Goal: Find specific page/section: Find specific page/section

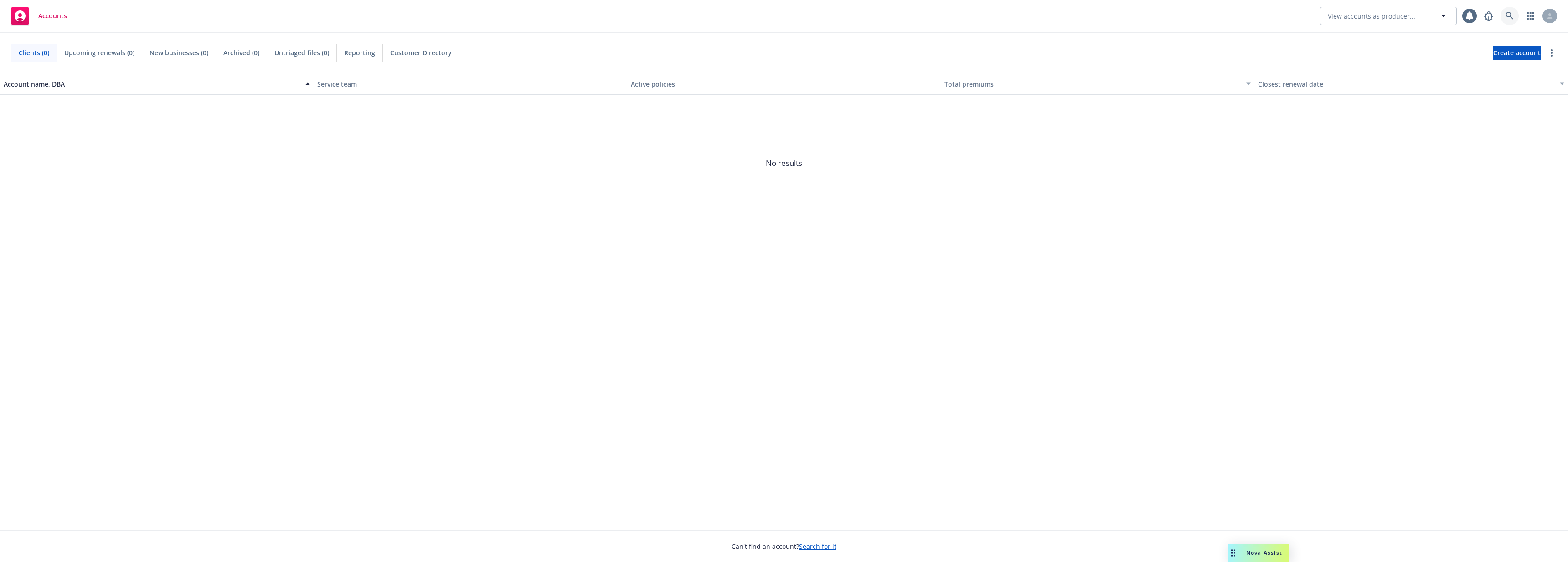
click at [1510, 16] on icon at bounding box center [1509, 15] width 8 height 8
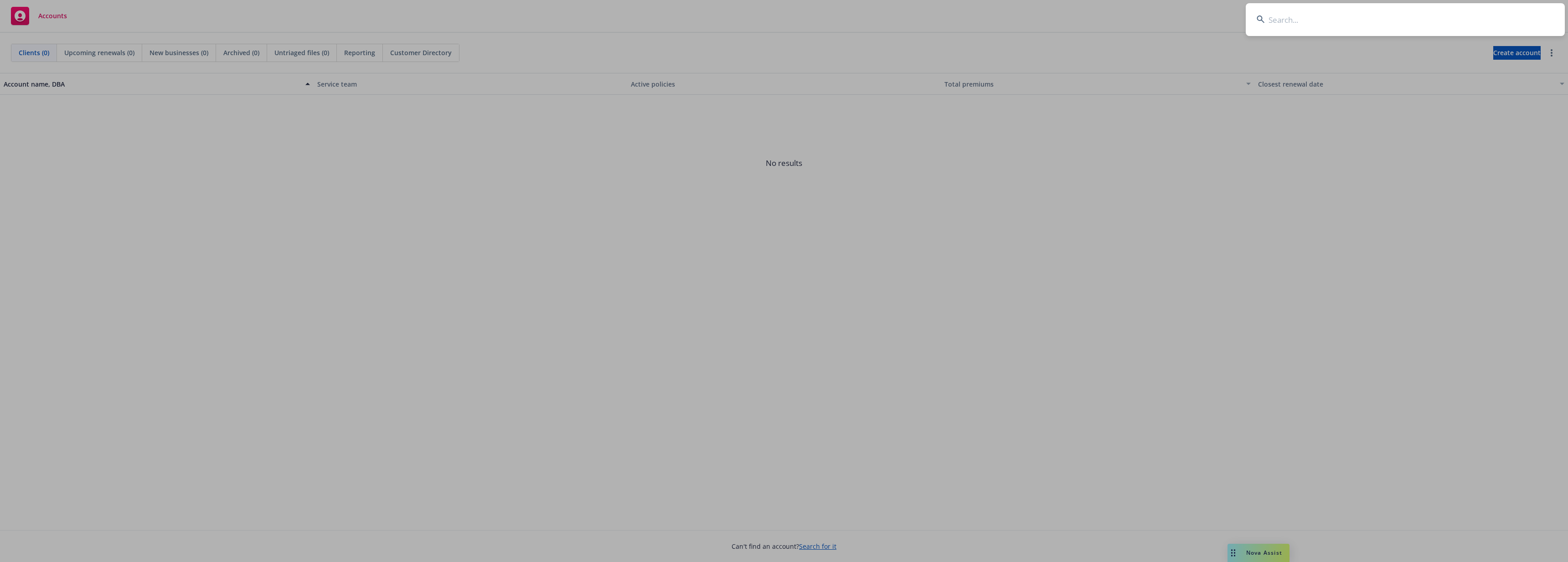
type input "n"
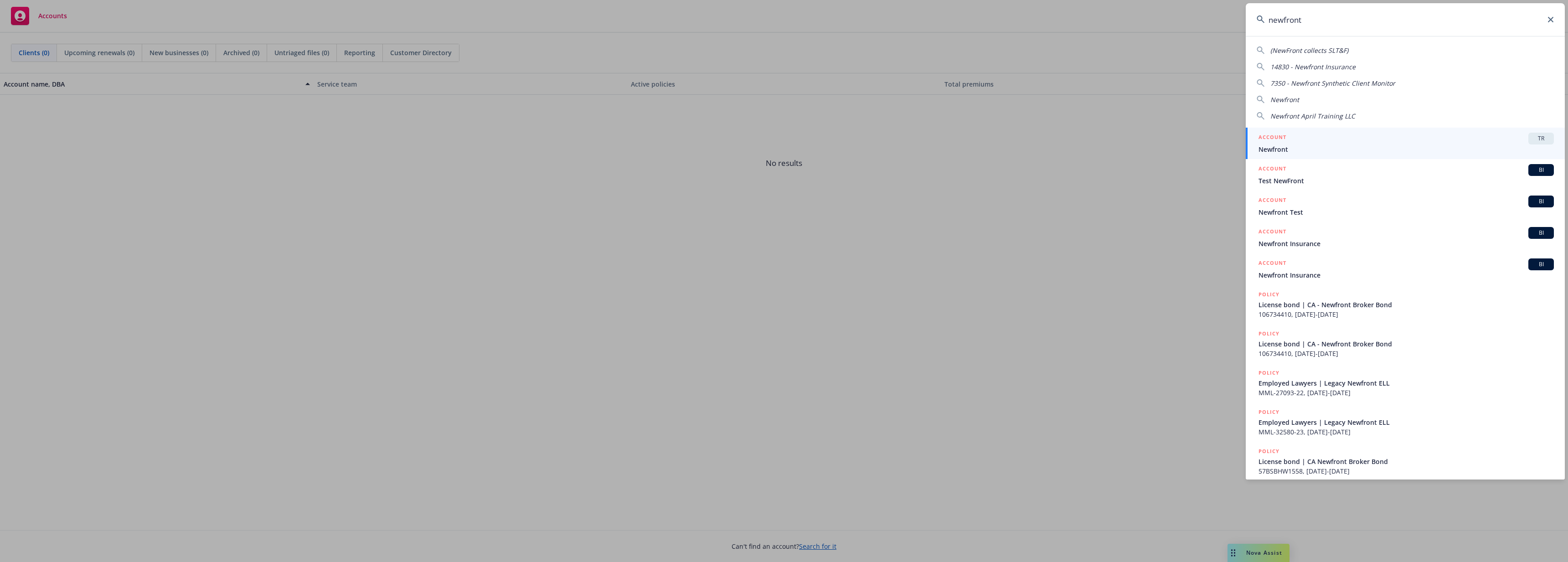
type input "newfront"
click at [1411, 142] on div "ACCOUNT TR" at bounding box center [1406, 138] width 295 height 12
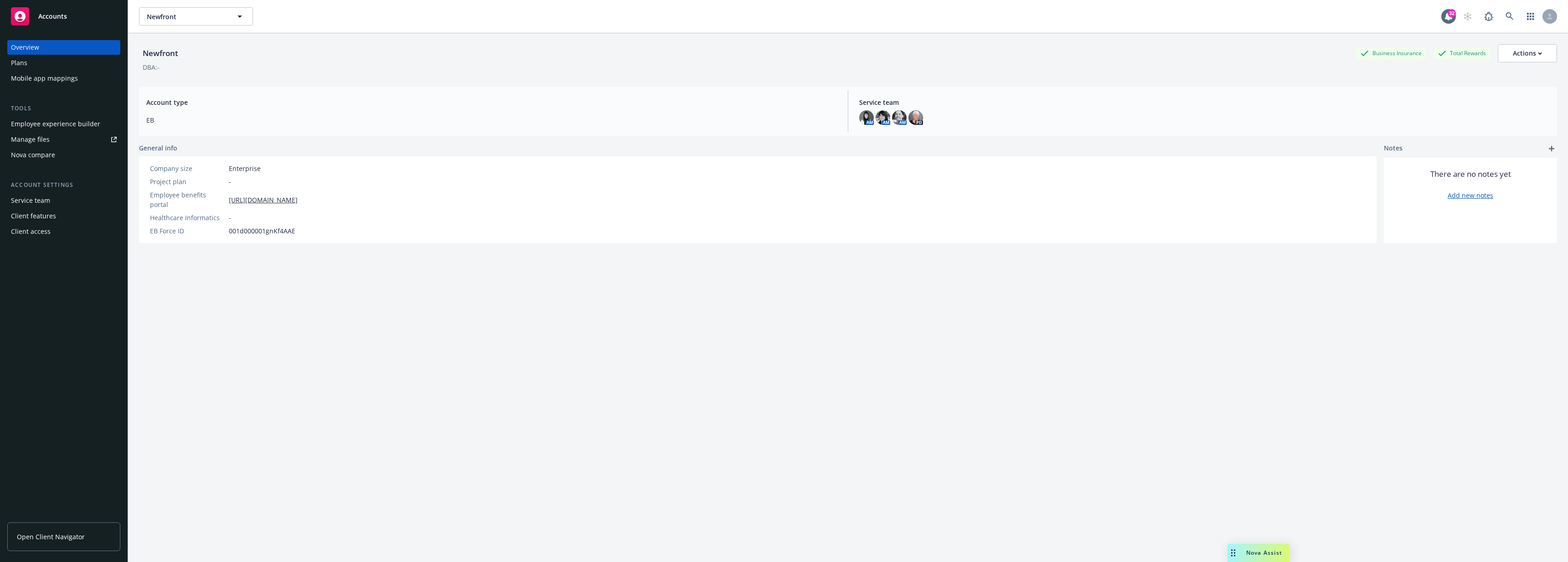
click at [66, 123] on div "Employee experience builder" at bounding box center [55, 124] width 89 height 15
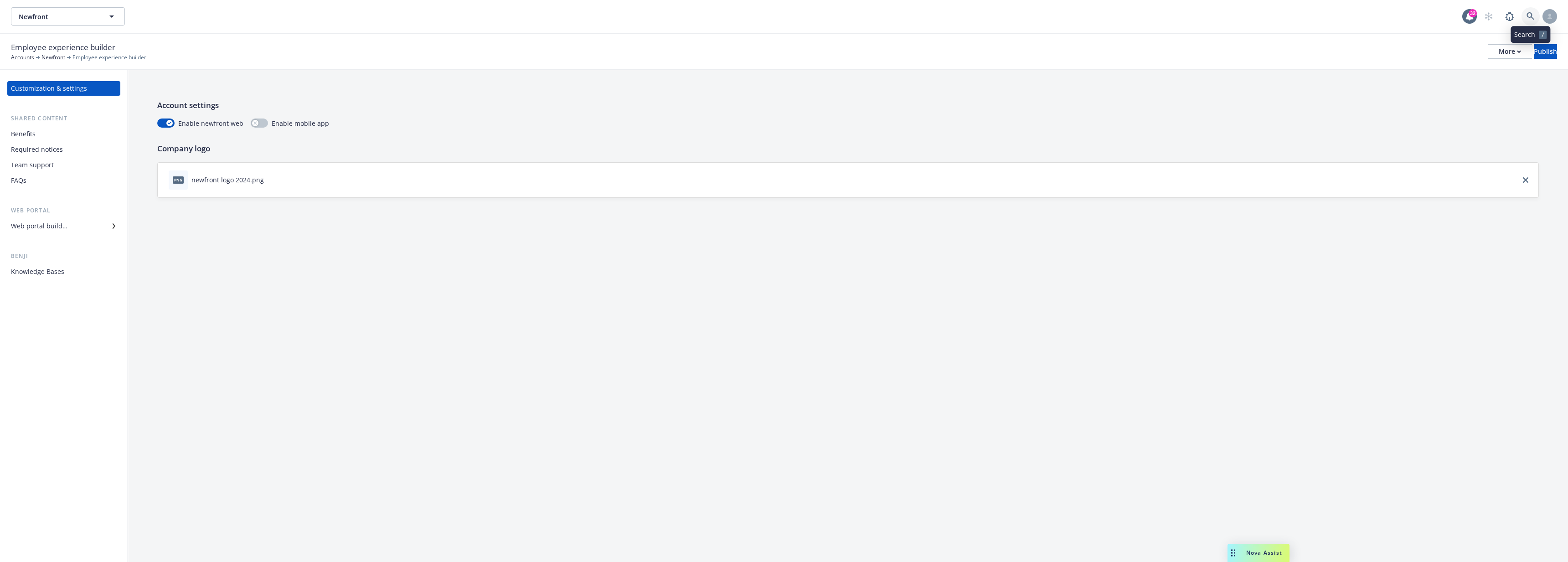
click at [1529, 20] on icon at bounding box center [1530, 16] width 8 height 8
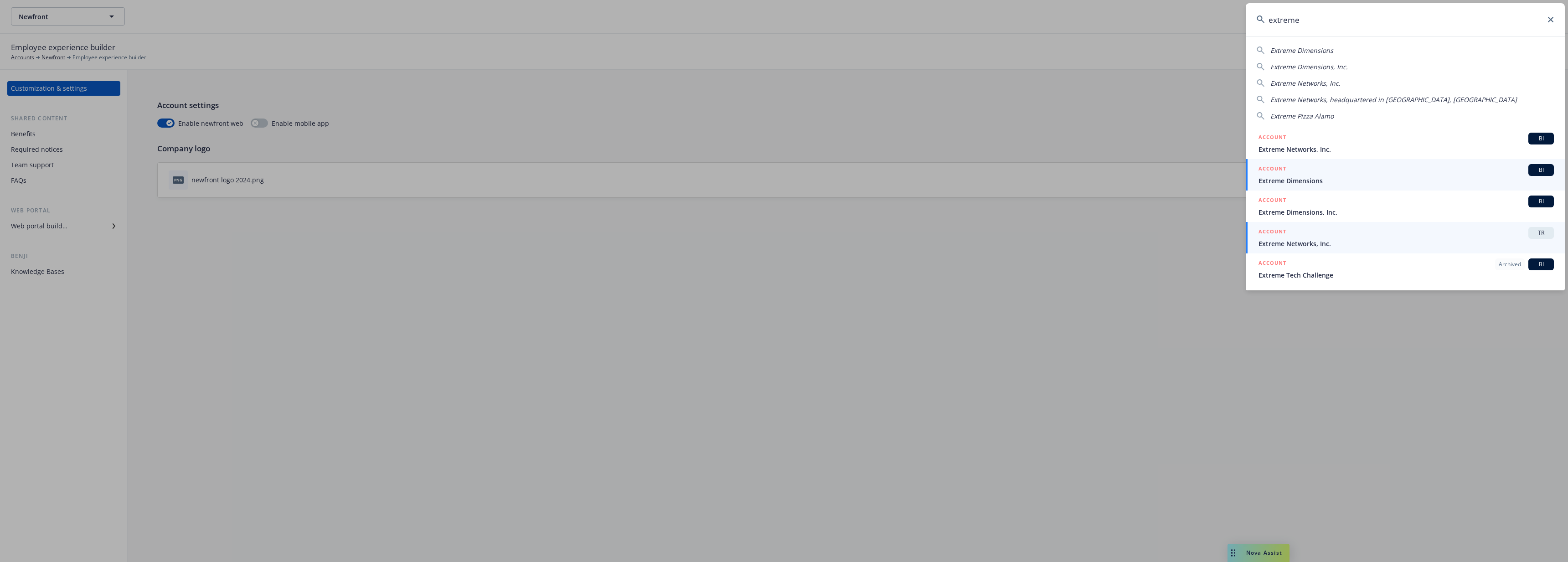
type input "extreme"
click at [1326, 241] on span "Extreme Networks, Inc." at bounding box center [1406, 244] width 295 height 10
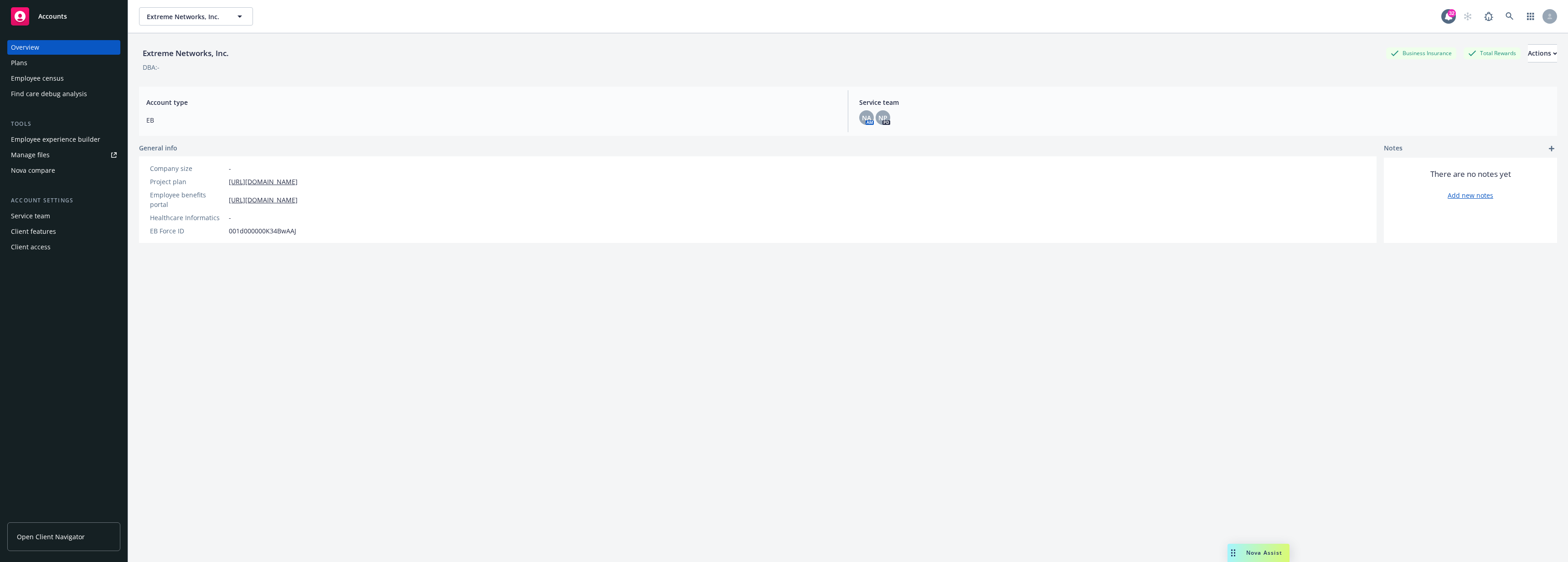
click at [35, 144] on div "Employee experience builder" at bounding box center [55, 139] width 89 height 15
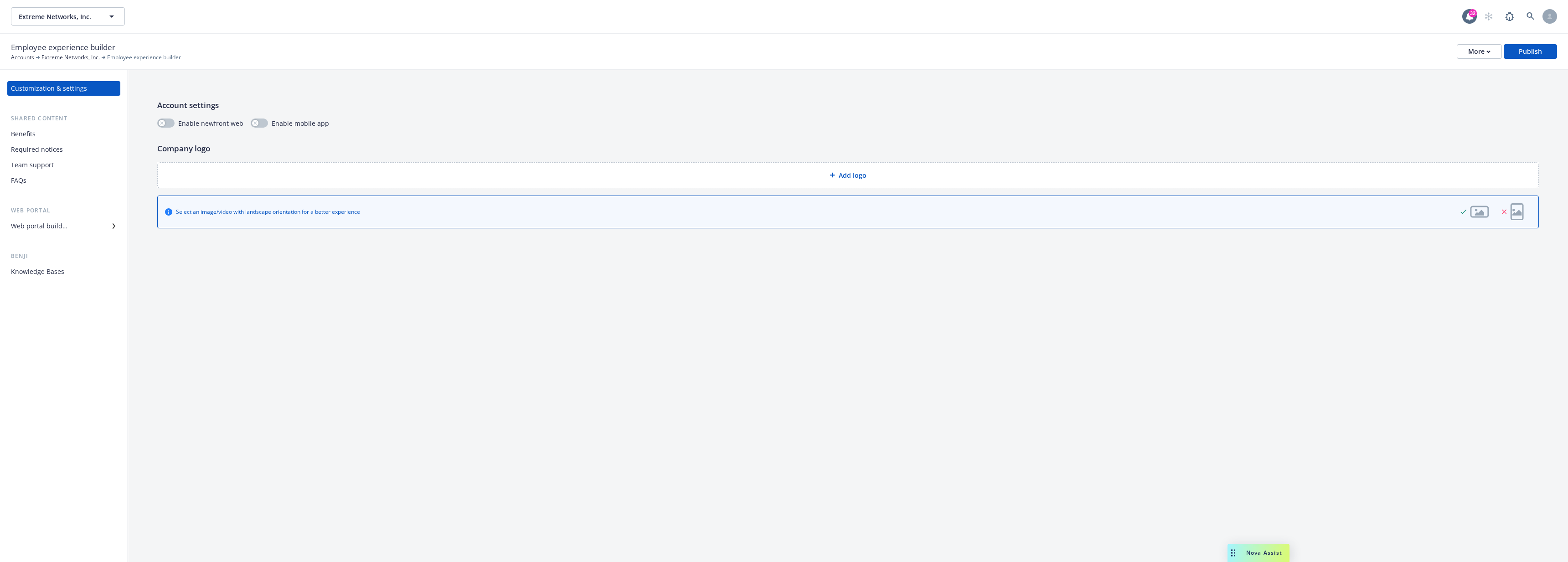
click at [40, 227] on div "Web portal builder" at bounding box center [39, 226] width 57 height 15
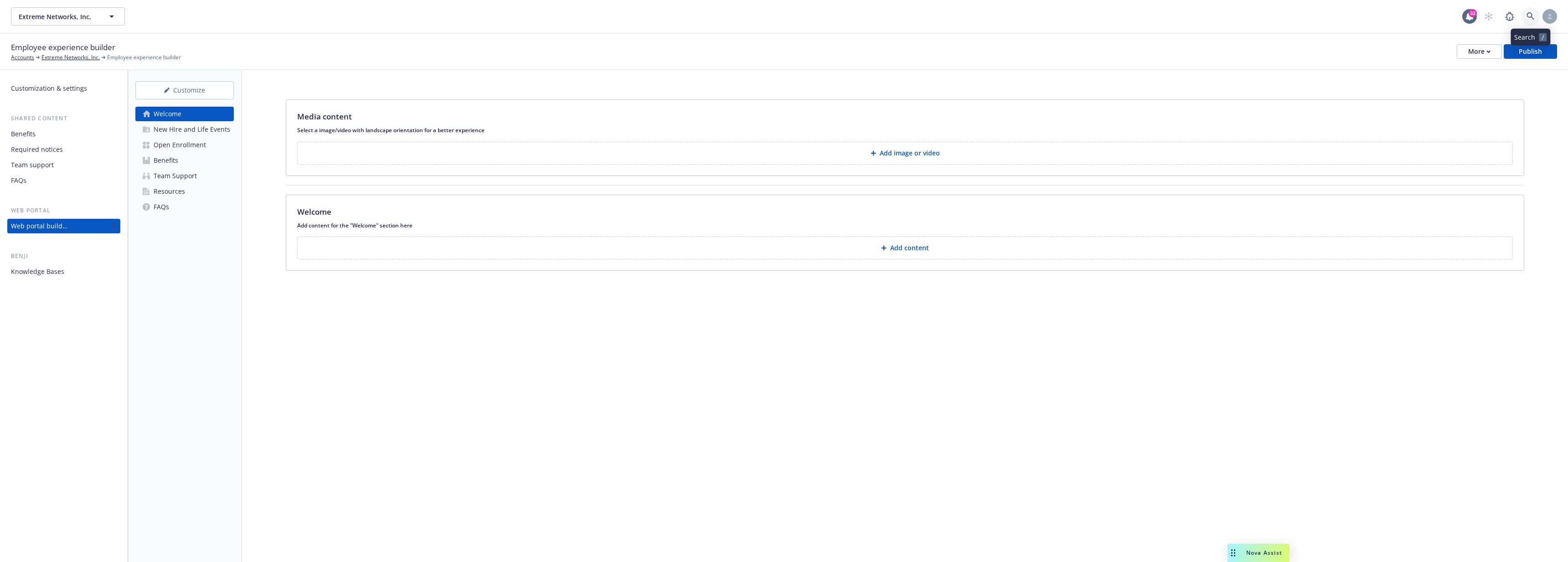
click at [1533, 14] on icon at bounding box center [1530, 16] width 8 height 8
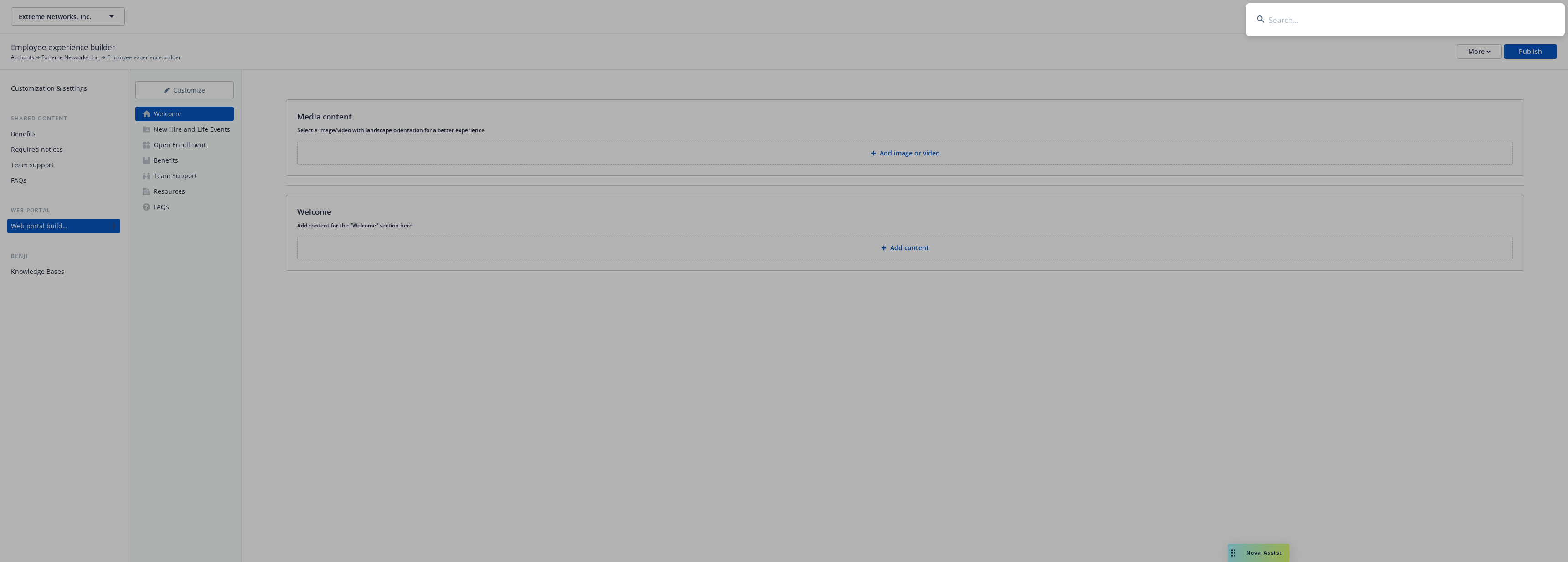
click at [1421, 23] on input at bounding box center [1405, 19] width 319 height 33
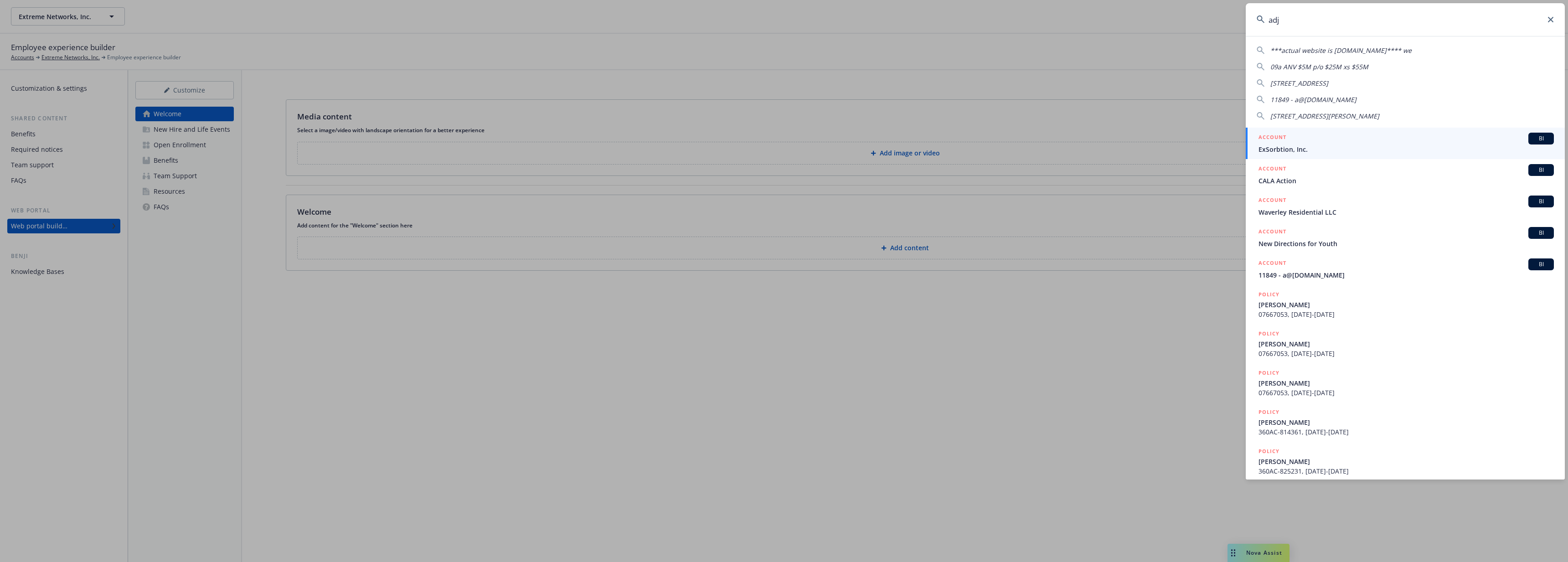
type input "adju"
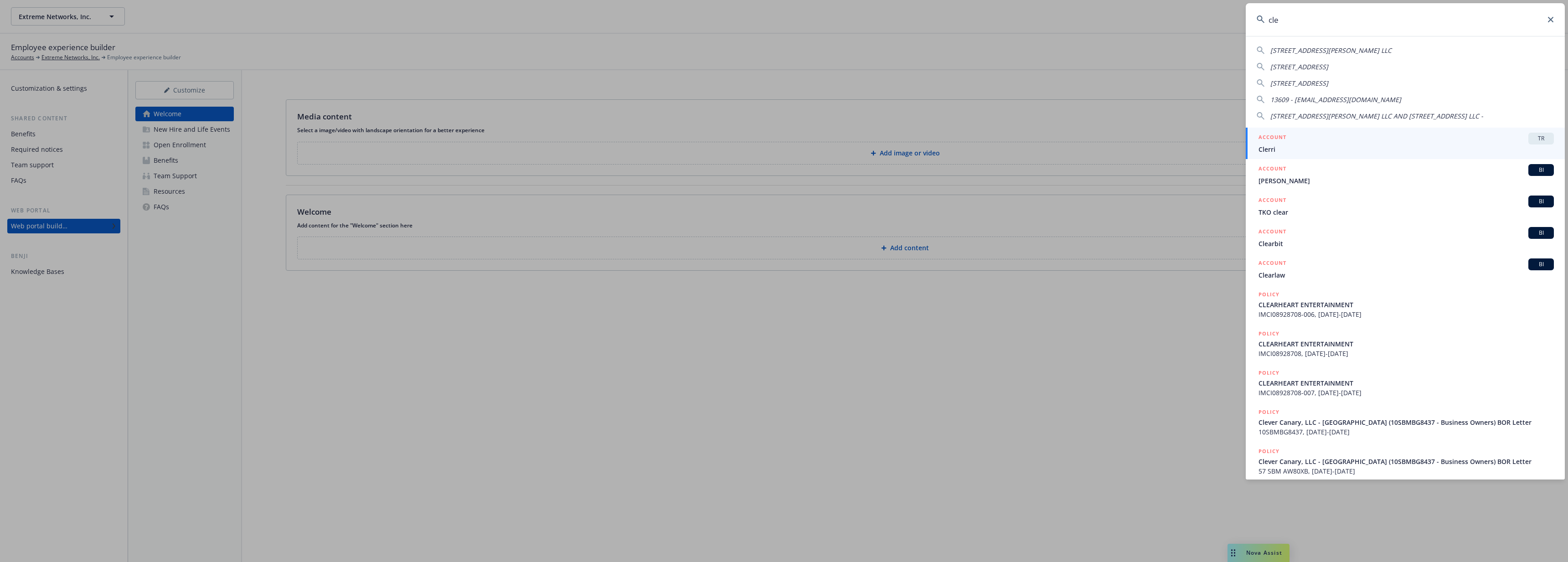
type input "cle"
click at [1367, 144] on span "Clerri" at bounding box center [1406, 149] width 295 height 10
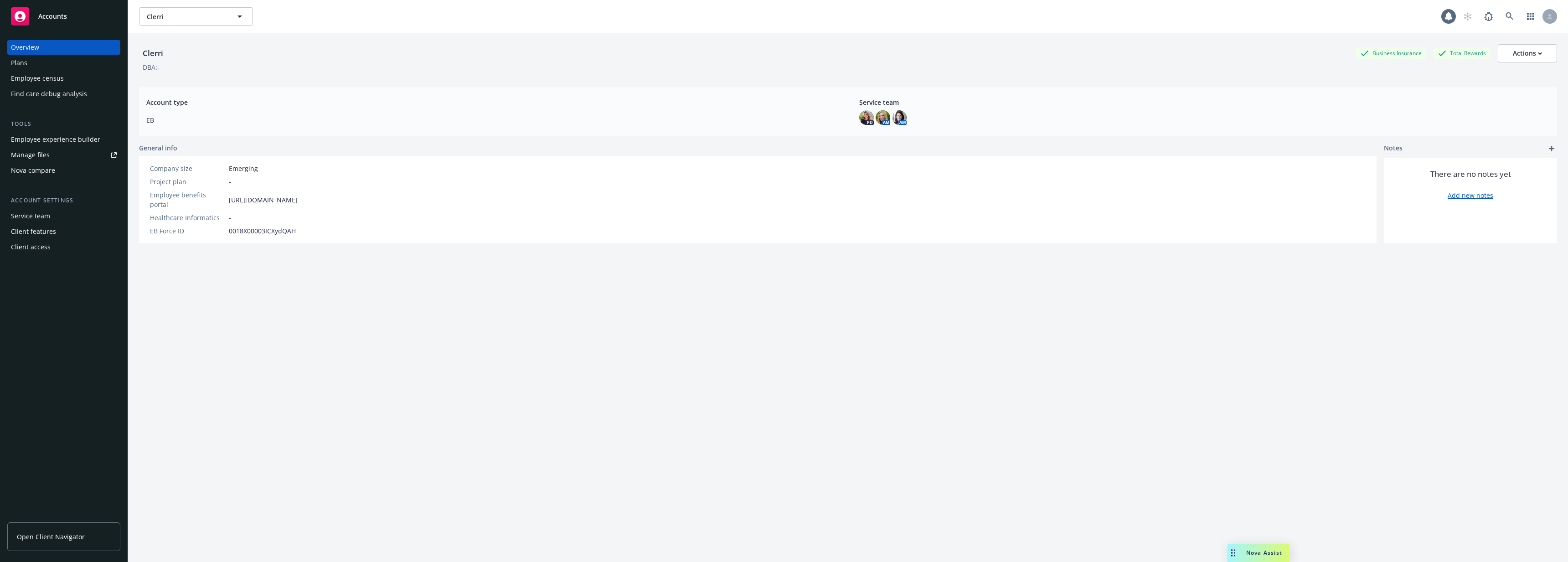
click at [68, 135] on div "Employee experience builder" at bounding box center [55, 139] width 89 height 15
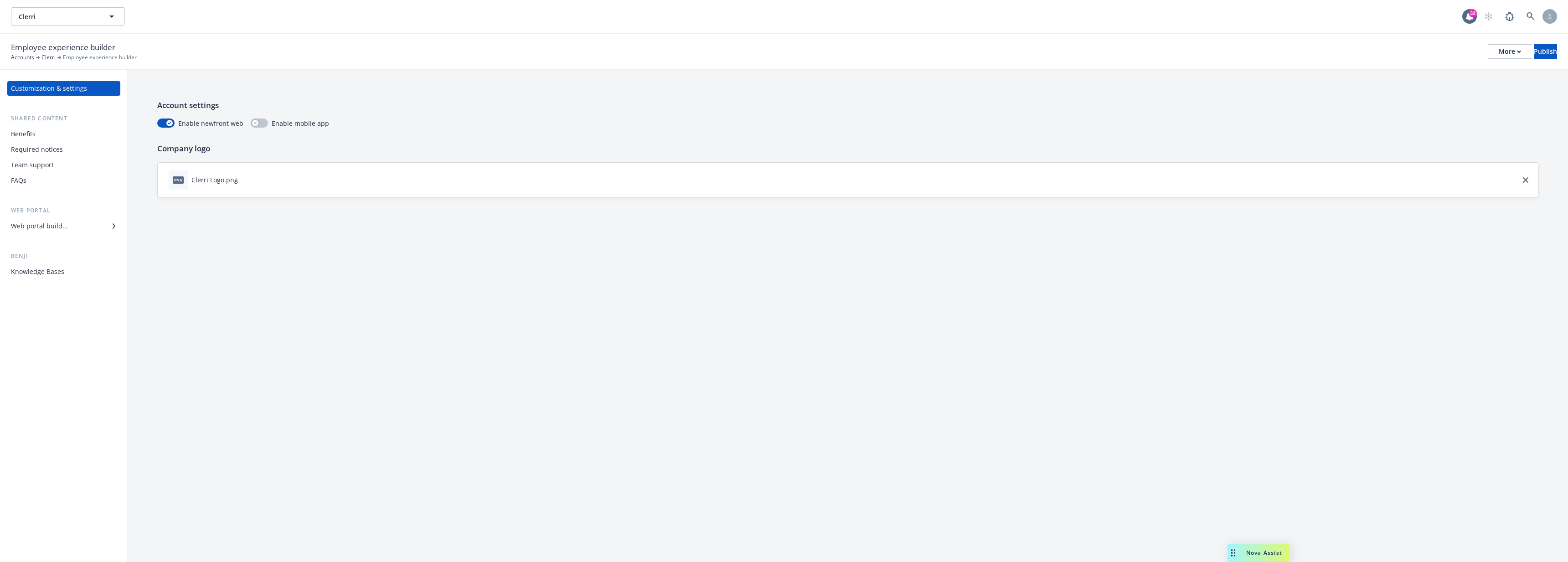
click at [320, 290] on div "Account settings Enable newfront web Enable mobile app Company logo png Clerri …" at bounding box center [848, 316] width 1440 height 492
click at [678, 72] on div "Account settings Enable newfront web Enable mobile app Company logo png Clerri …" at bounding box center [848, 149] width 1440 height 157
